Goal: Information Seeking & Learning: Learn about a topic

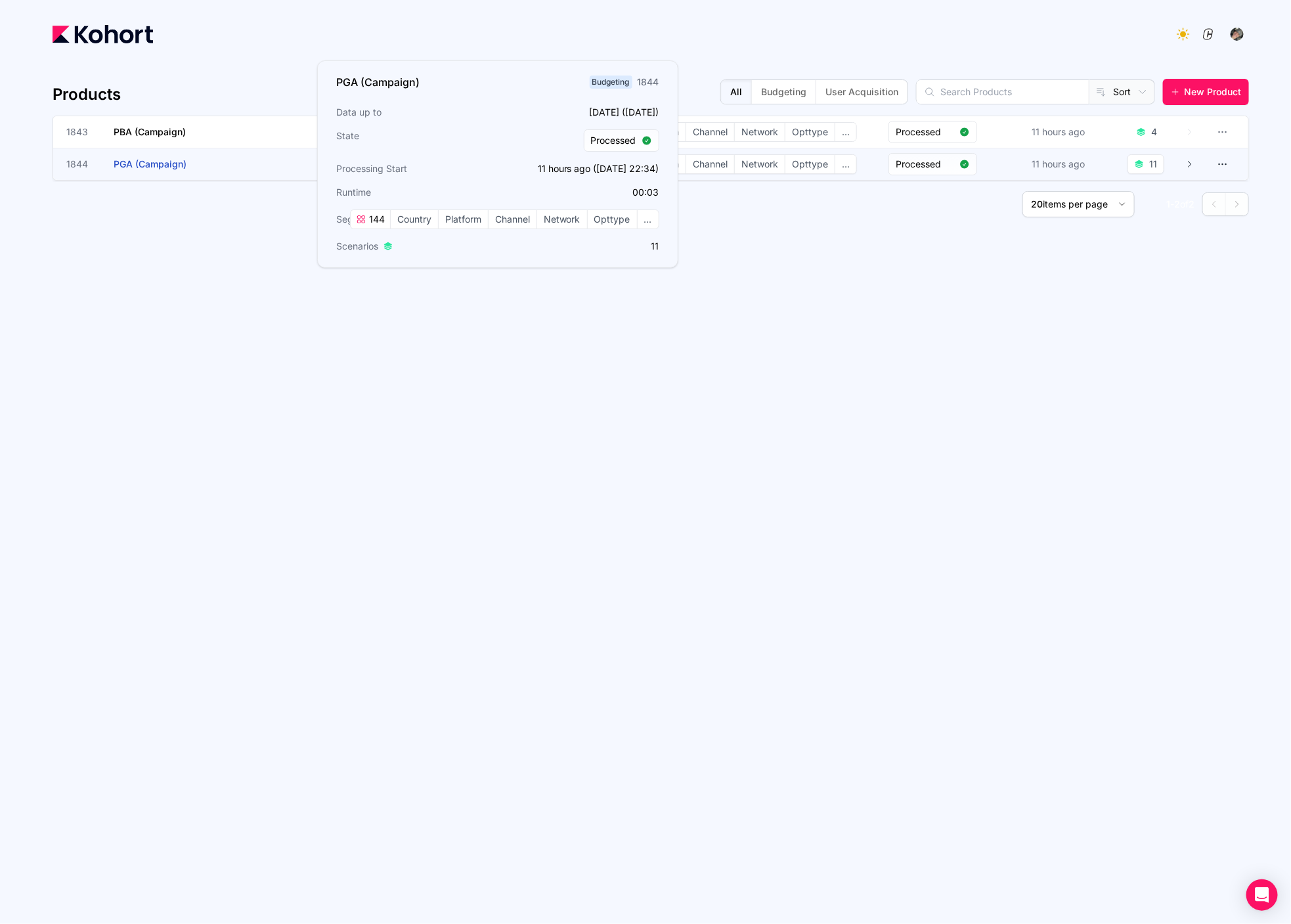
click at [251, 155] on h3 "PGA (Campaign)" at bounding box center [212, 164] width 197 height 31
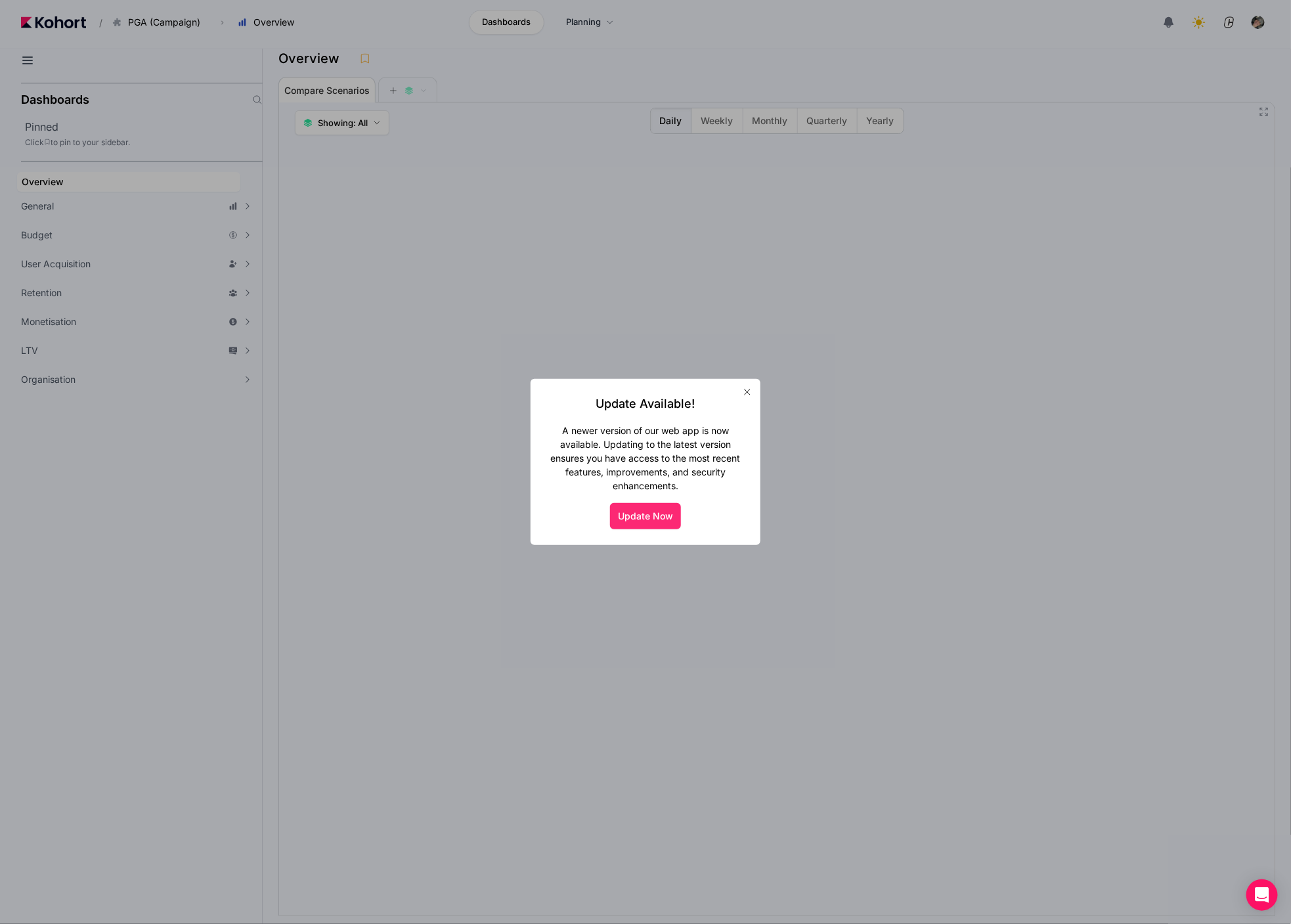
click at [629, 515] on button "Update Now" at bounding box center [646, 516] width 71 height 26
